Goal: Information Seeking & Learning: Learn about a topic

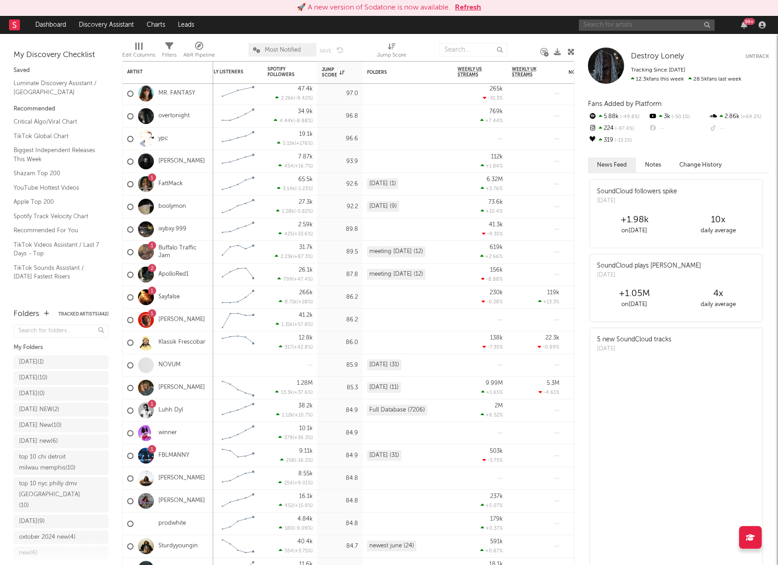
click at [614, 27] on input "text" at bounding box center [647, 24] width 136 height 11
type input "ksuuvi"
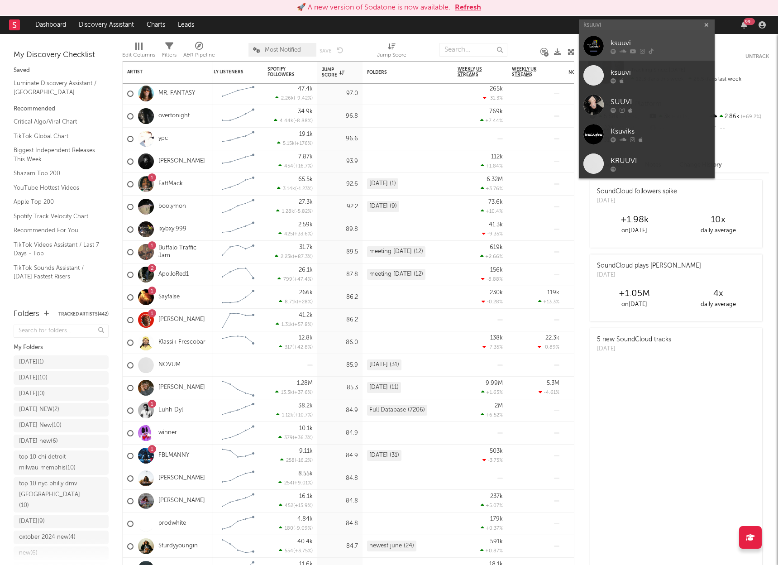
click at [659, 43] on div "ksuuvi" at bounding box center [661, 43] width 100 height 11
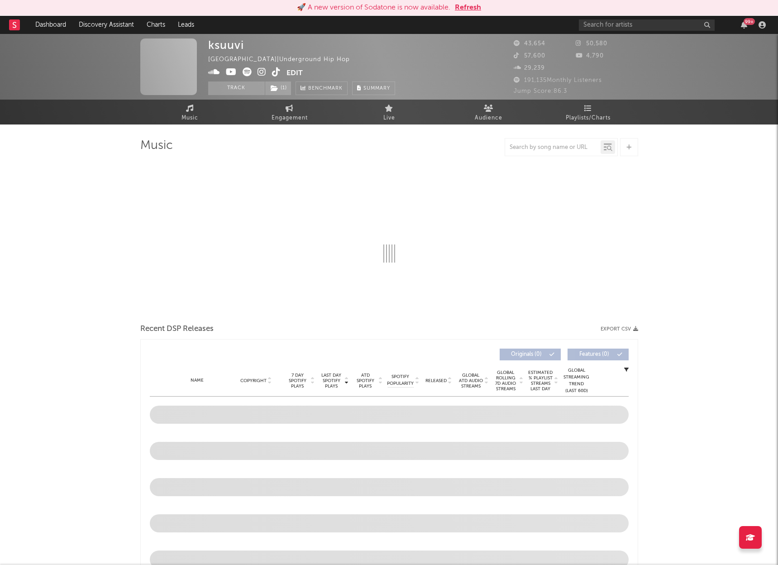
select select "6m"
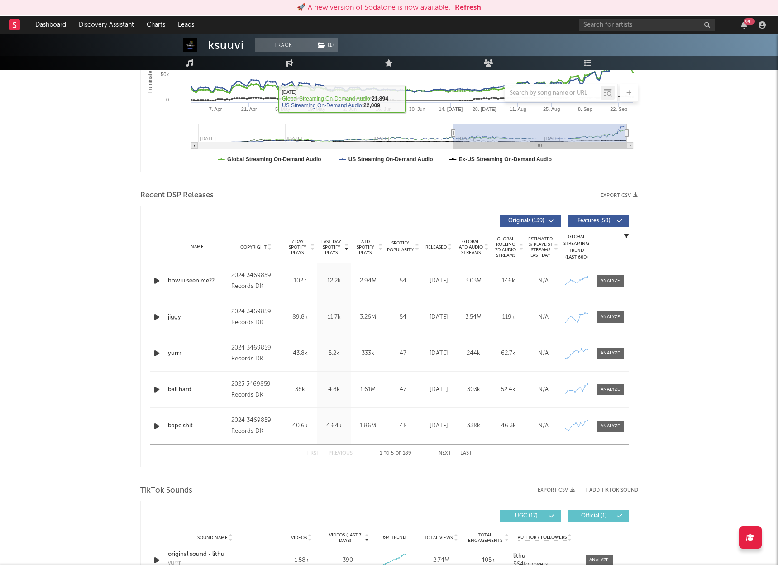
scroll to position [208, 0]
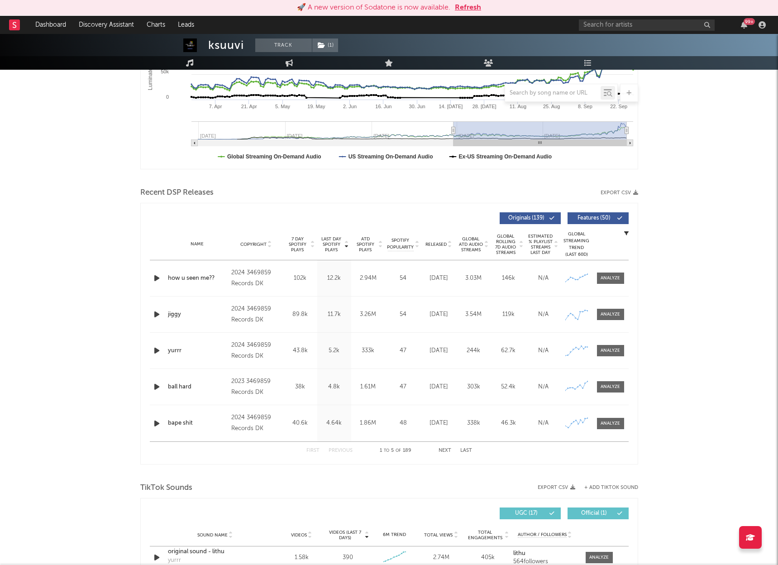
click at [159, 277] on icon "button" at bounding box center [157, 278] width 10 height 11
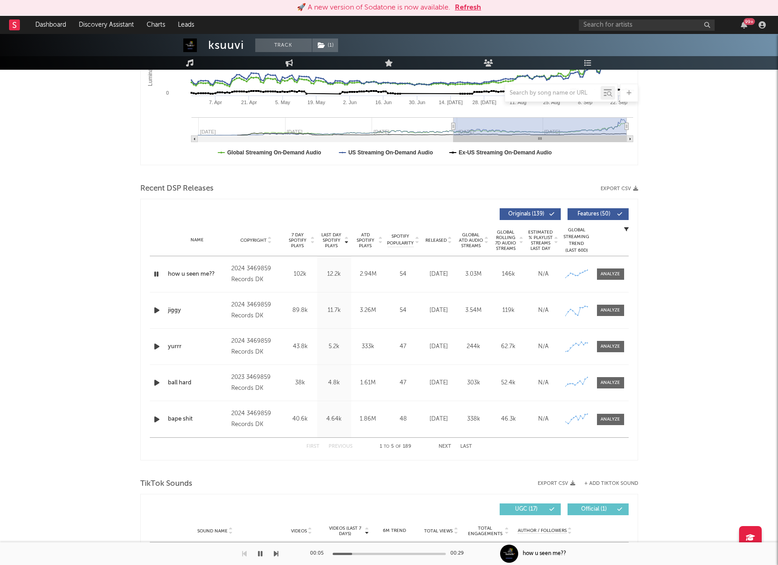
scroll to position [208, 0]
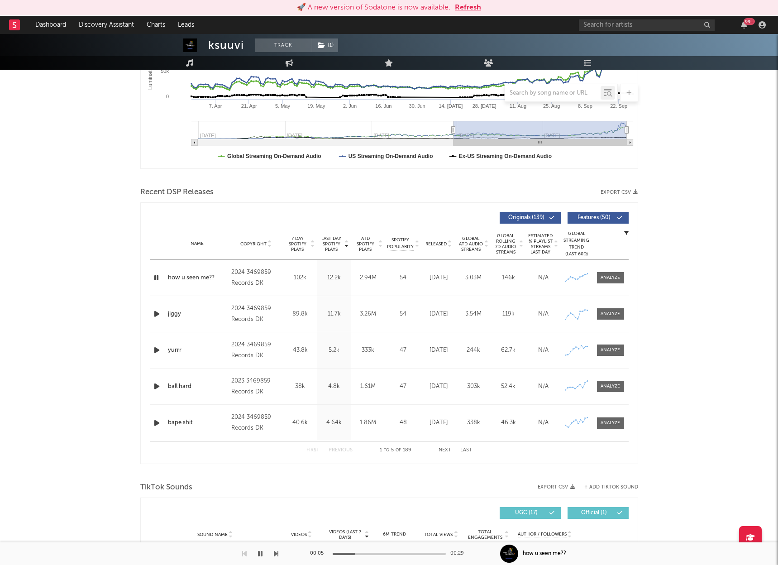
click at [157, 273] on icon "button" at bounding box center [156, 277] width 9 height 11
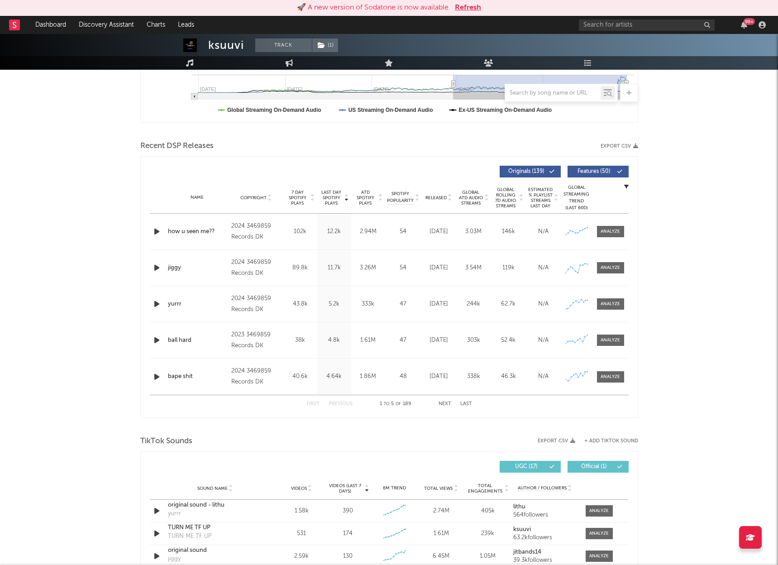
click at [157, 267] on icon "button" at bounding box center [157, 267] width 10 height 11
click at [600, 268] on span at bounding box center [610, 267] width 27 height 11
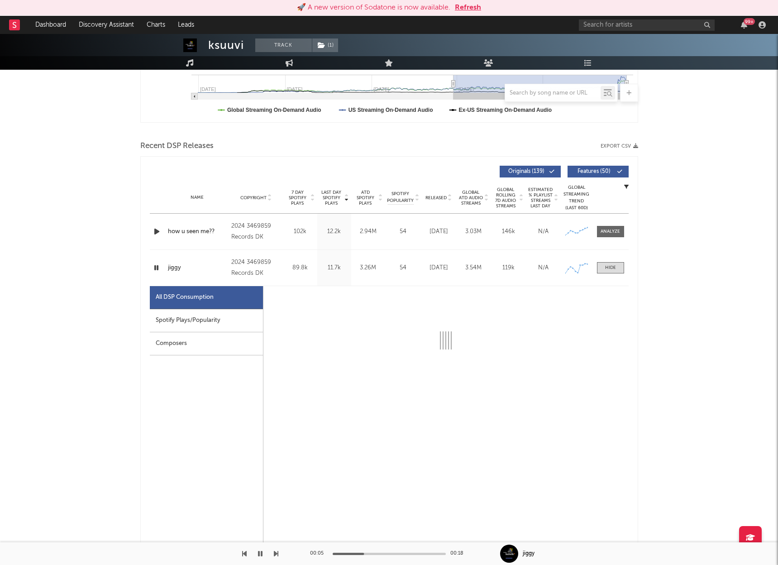
select select "6m"
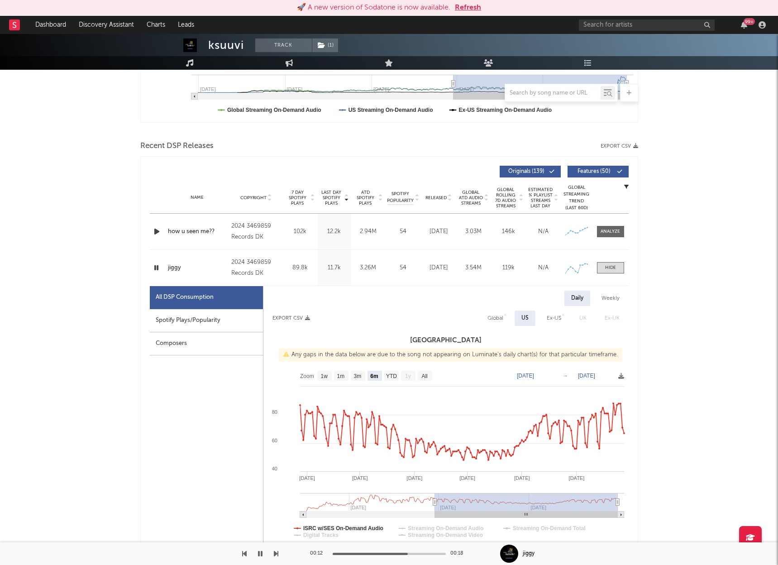
click at [156, 266] on icon "button" at bounding box center [156, 267] width 9 height 11
click at [611, 298] on div "Weekly" at bounding box center [611, 298] width 32 height 15
select select "6m"
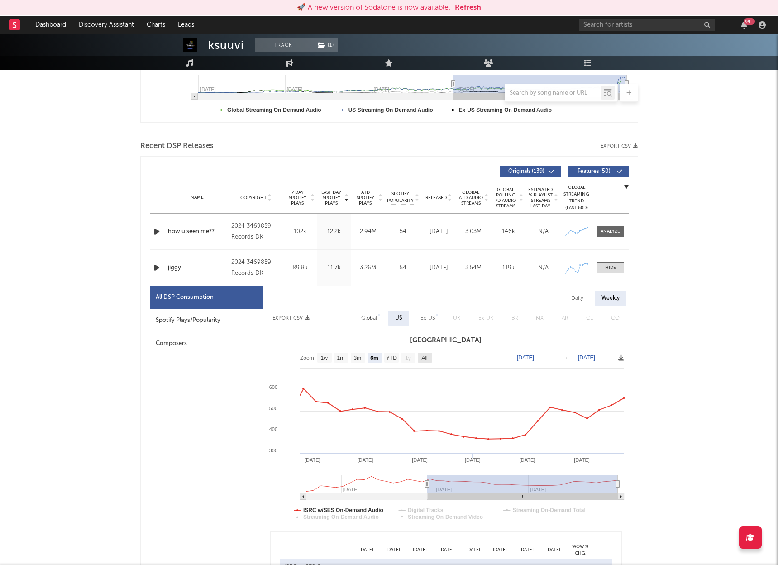
click at [426, 356] on text "All" at bounding box center [425, 358] width 6 height 6
select select "All"
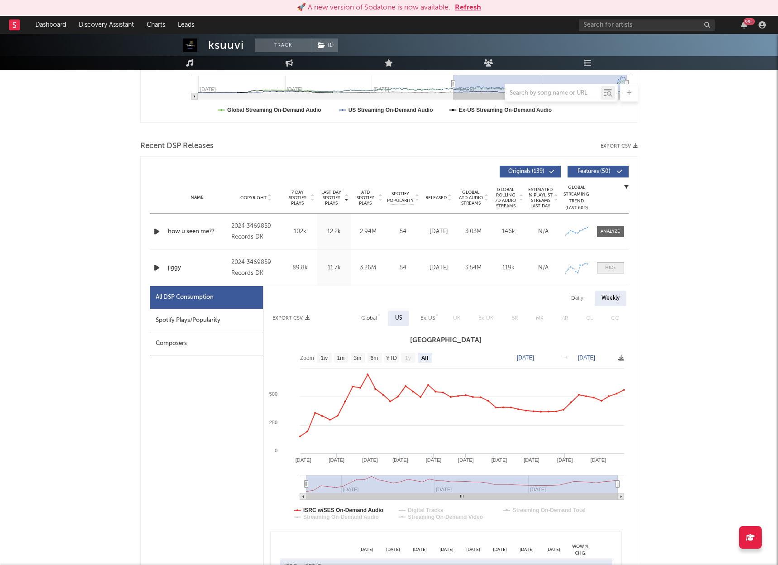
click at [613, 263] on span at bounding box center [610, 267] width 27 height 11
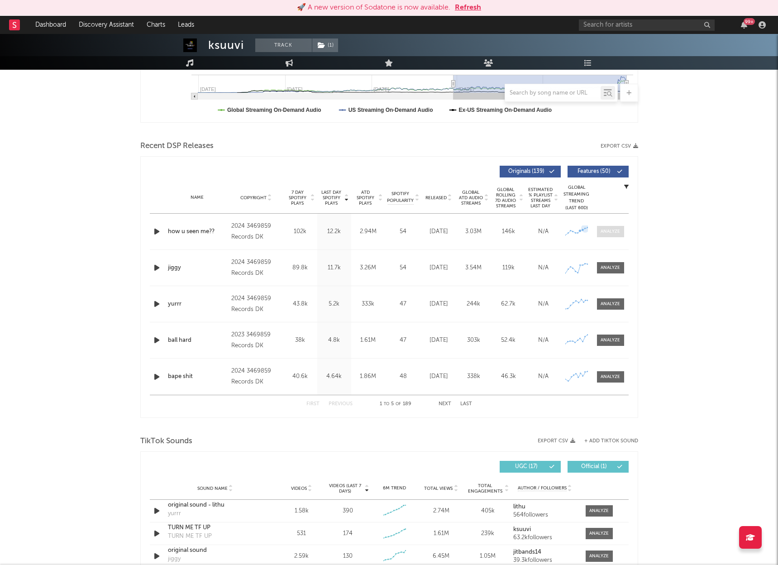
click at [604, 230] on div at bounding box center [610, 231] width 19 height 7
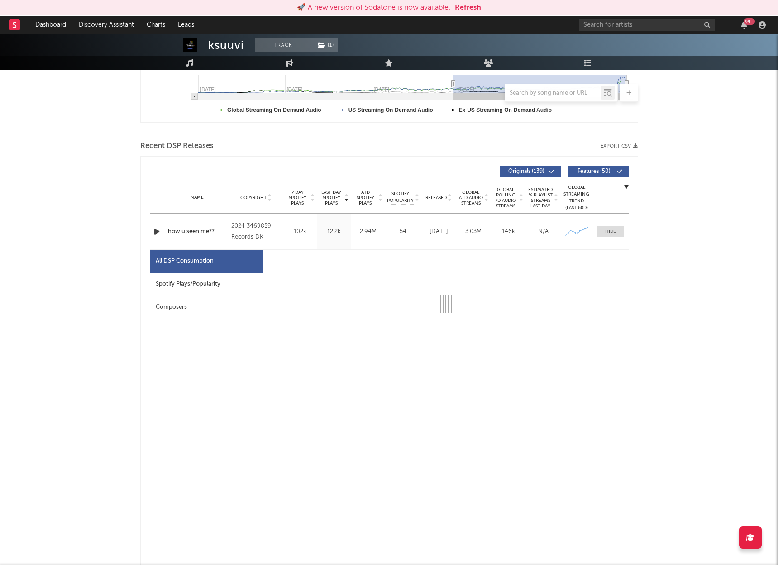
select select "6m"
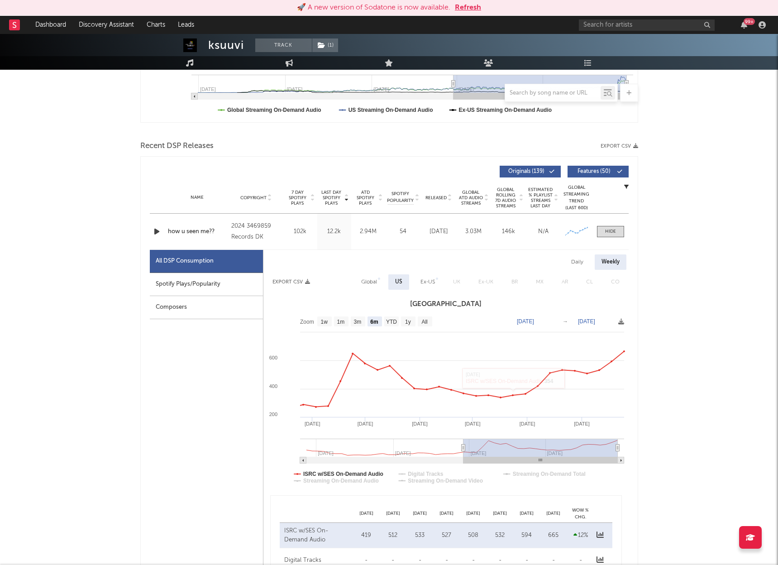
click at [157, 230] on icon "button" at bounding box center [157, 231] width 10 height 11
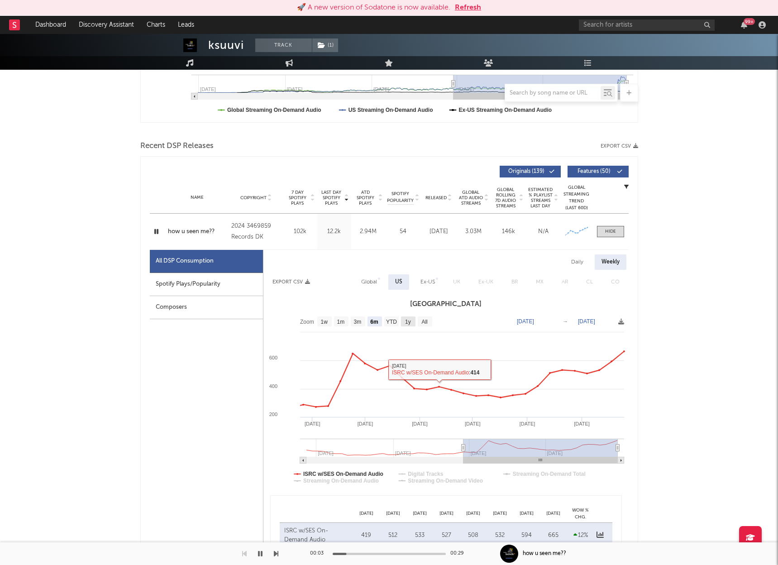
click at [407, 321] on text "1y" at bounding box center [408, 322] width 6 height 6
select select "1y"
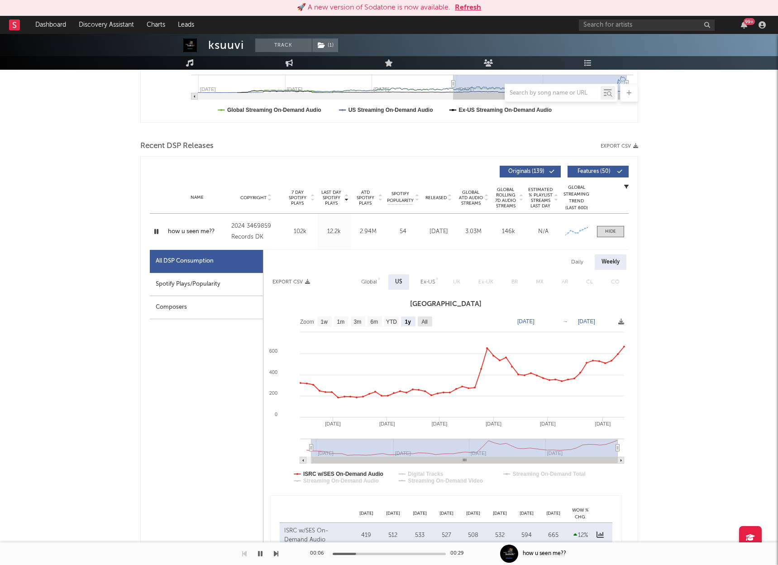
click at [425, 322] on text "All" at bounding box center [425, 322] width 6 height 6
select select "All"
click at [617, 232] on span at bounding box center [610, 231] width 27 height 11
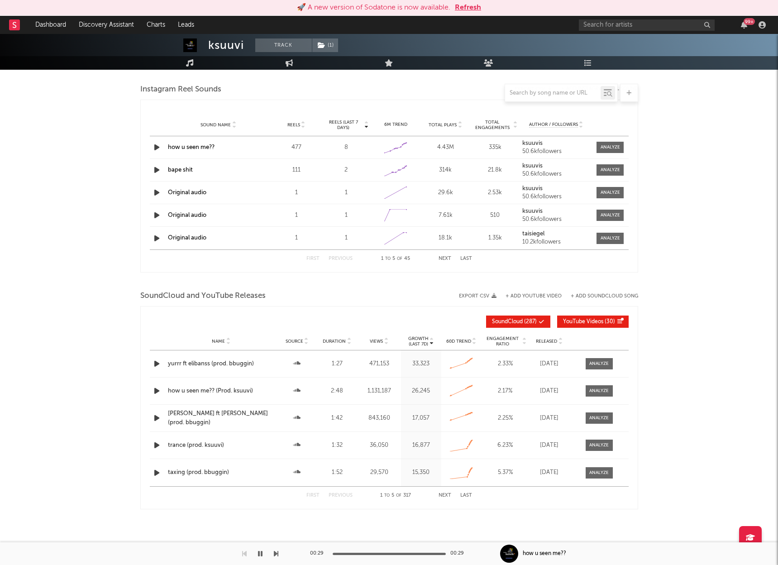
scroll to position [822, 0]
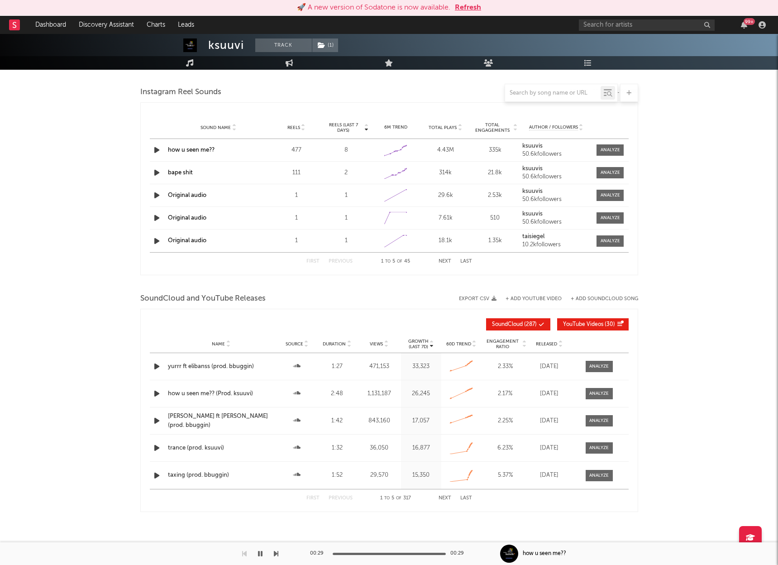
click at [155, 367] on icon "button" at bounding box center [157, 366] width 10 height 11
click at [156, 366] on icon "button" at bounding box center [156, 366] width 9 height 11
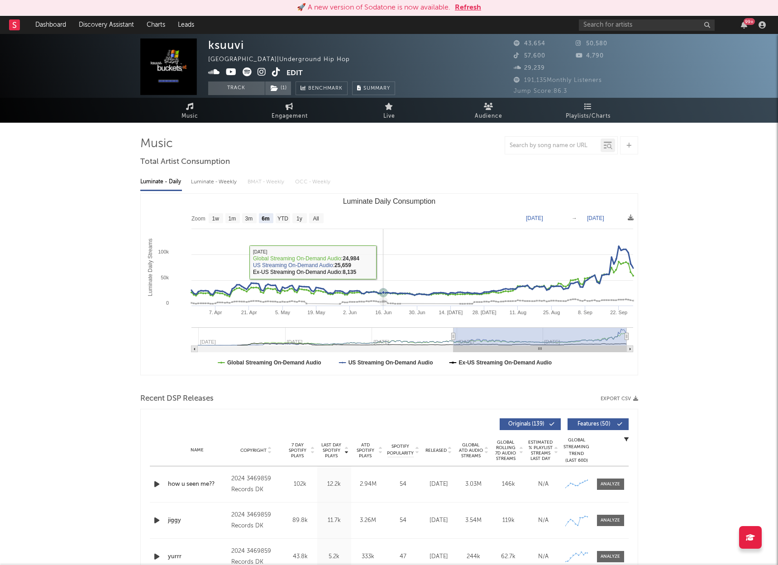
scroll to position [0, 0]
